Goal: Transaction & Acquisition: Purchase product/service

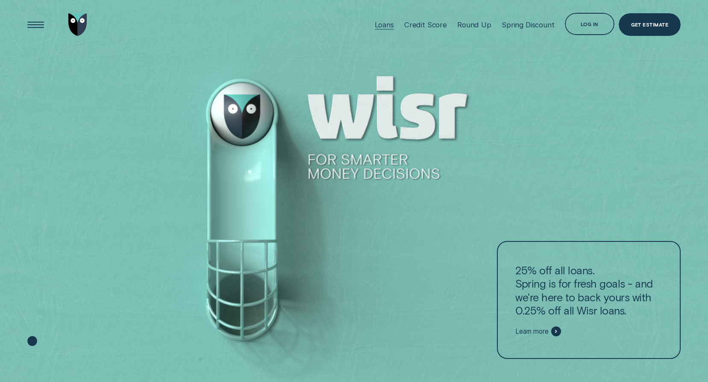
drag, startPoint x: 391, startPoint y: 24, endPoint x: 376, endPoint y: 33, distance: 18.4
click at [391, 24] on div "Loans" at bounding box center [384, 25] width 19 height 9
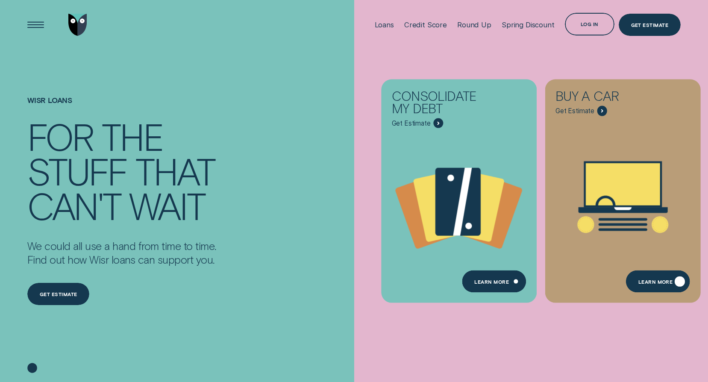
click at [651, 282] on div "Learn More" at bounding box center [655, 282] width 35 height 4
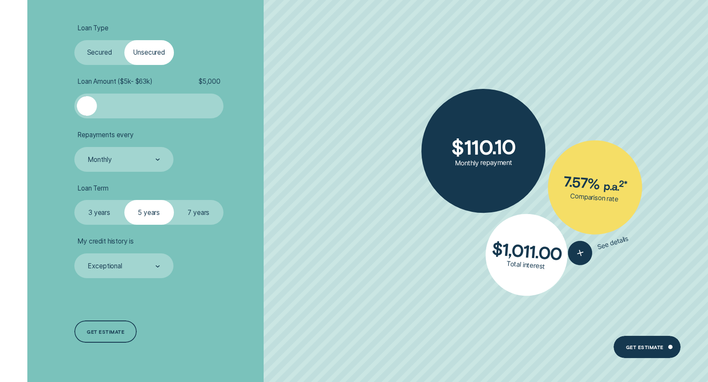
scroll to position [1795, 0]
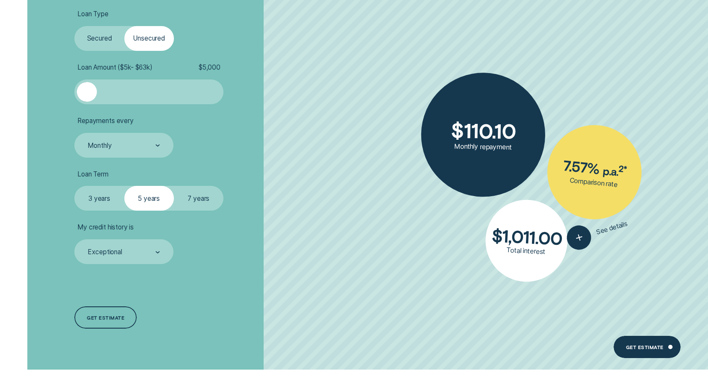
click at [187, 206] on label "7 years" at bounding box center [199, 198] width 50 height 25
click at [174, 186] on input "7 years" at bounding box center [174, 186] width 0 height 0
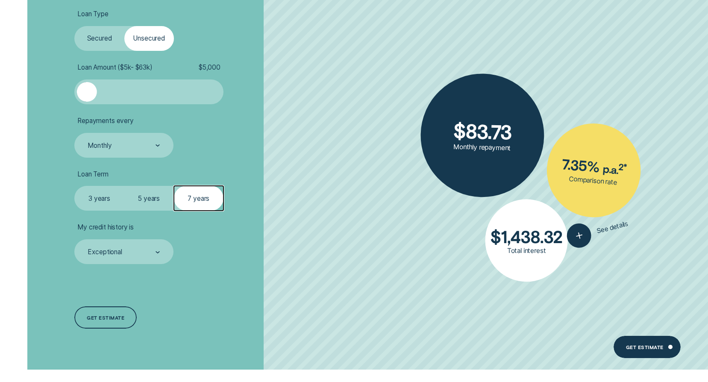
click at [180, 91] on div at bounding box center [149, 92] width 124 height 20
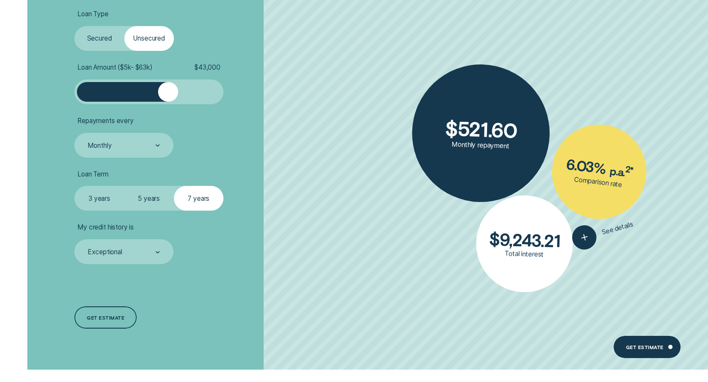
drag, startPoint x: 176, startPoint y: 96, endPoint x: 167, endPoint y: 97, distance: 9.1
click at [167, 97] on div at bounding box center [168, 92] width 20 height 20
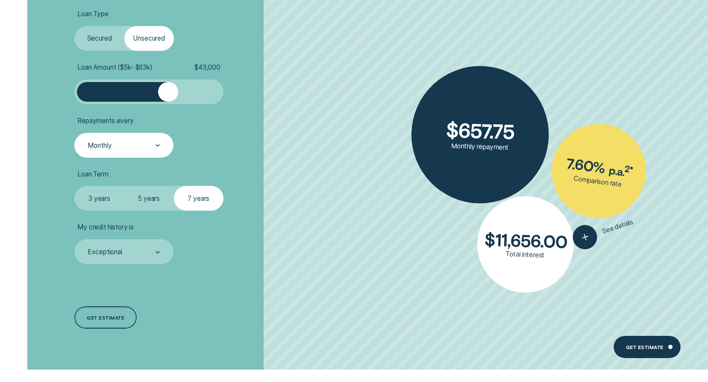
click at [157, 155] on div at bounding box center [158, 146] width 5 height 24
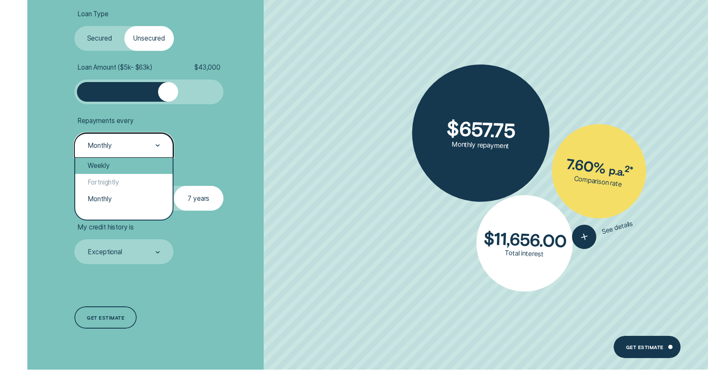
click at [128, 168] on div "Weekly" at bounding box center [123, 166] width 97 height 17
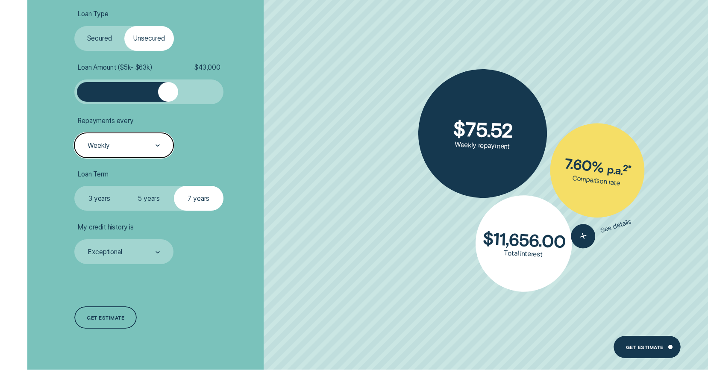
click at [297, 123] on li "Repayments every option Weekly, selected. Select is focused , press Down to ope…" at bounding box center [188, 137] width 228 height 41
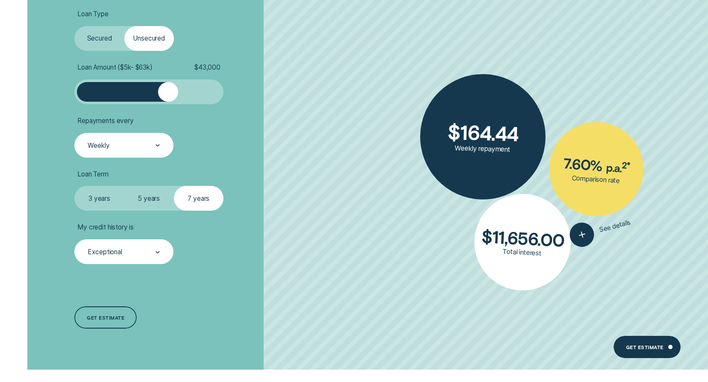
click at [164, 254] on div "Exceptional" at bounding box center [123, 251] width 99 height 25
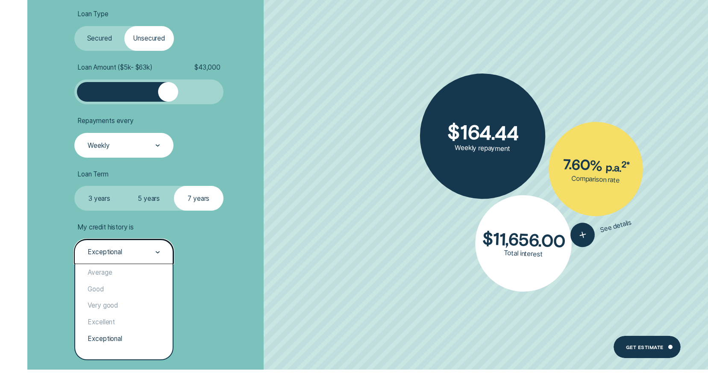
click at [216, 261] on li "My credit history is option Exceptional selected, 5 of 5. 5 results available. …" at bounding box center [188, 243] width 228 height 41
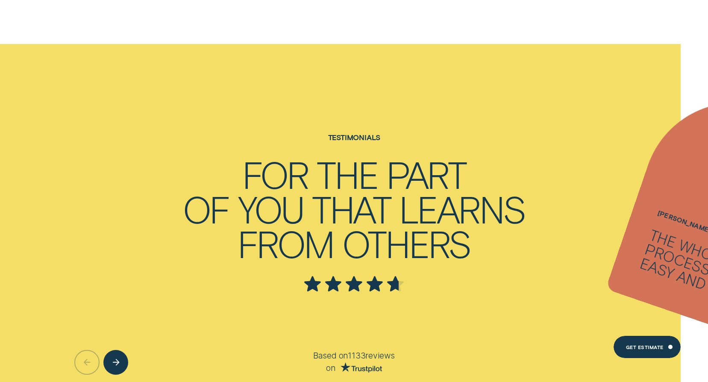
scroll to position [2521, 0]
